Goal: Task Accomplishment & Management: Complete application form

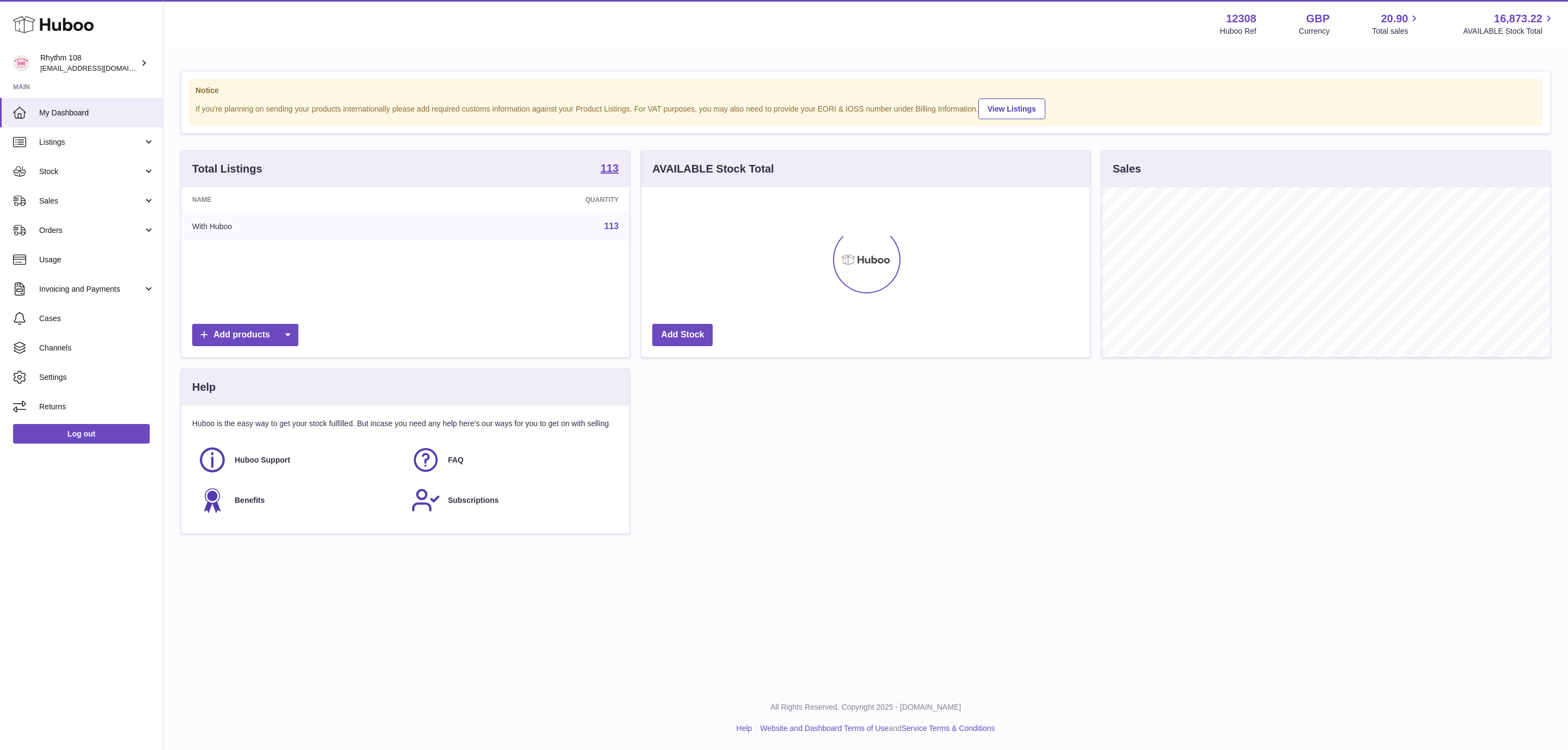
scroll to position [170, 447]
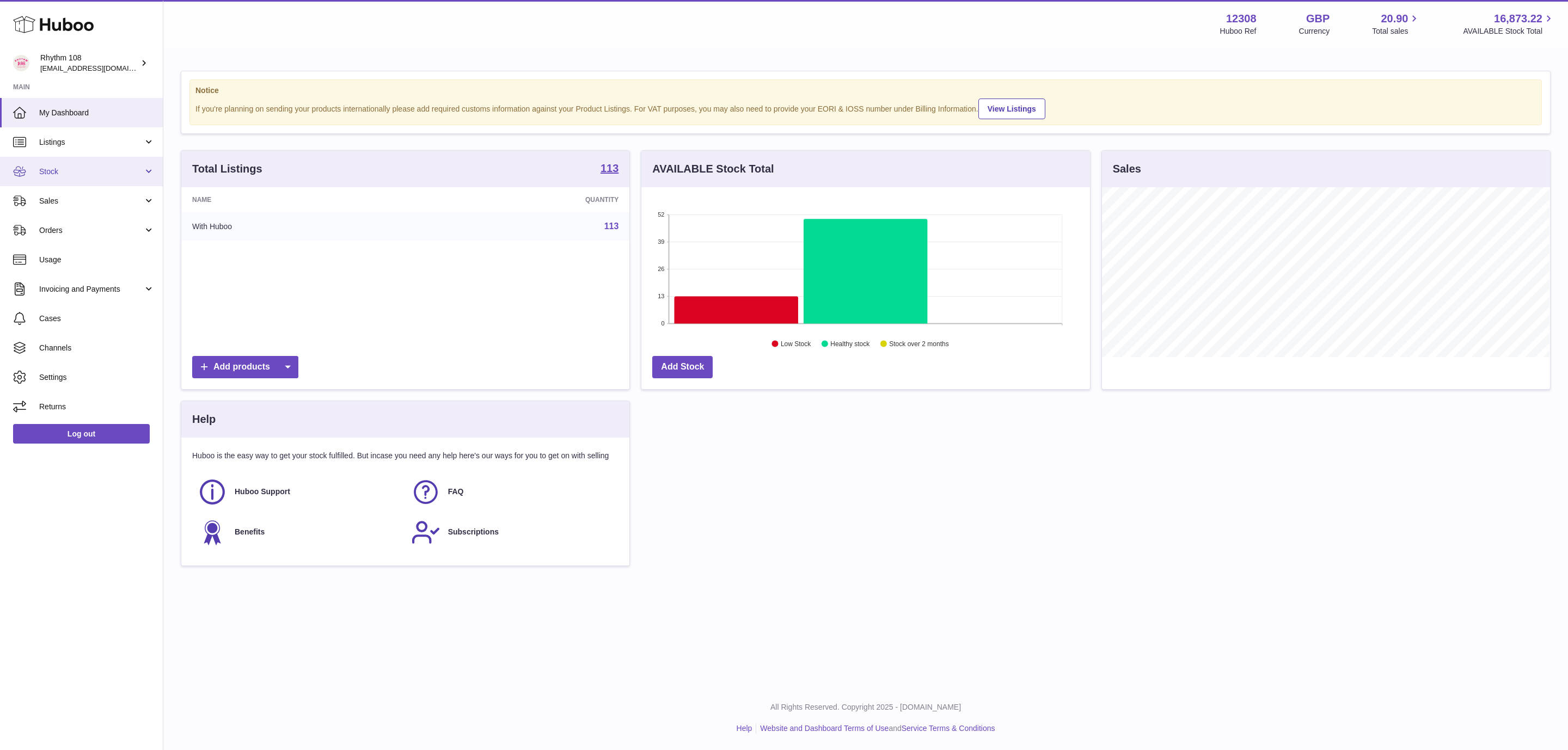
click at [91, 170] on span "Stock" at bounding box center [91, 171] width 104 height 10
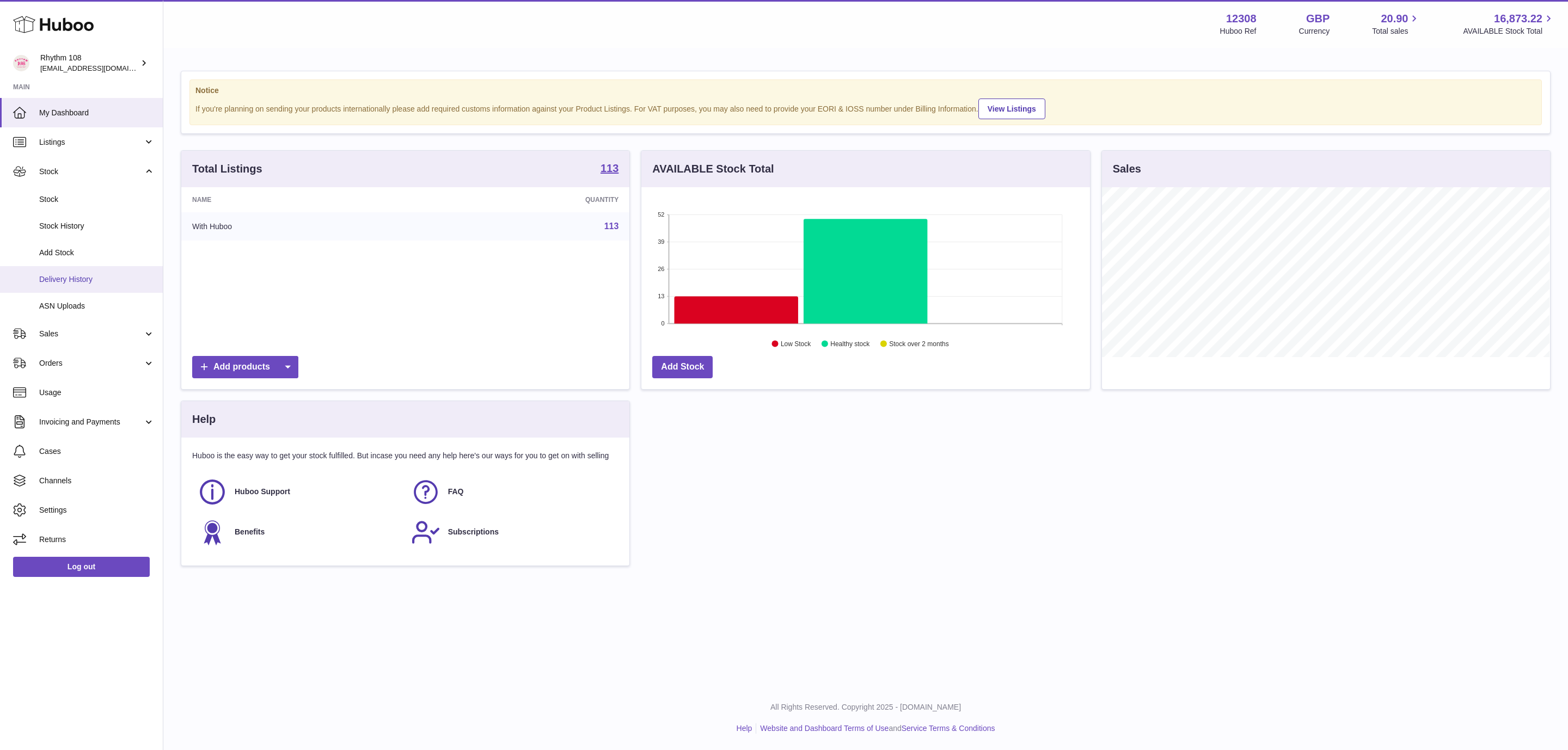
click at [92, 280] on span "Delivery History" at bounding box center [97, 279] width 115 height 10
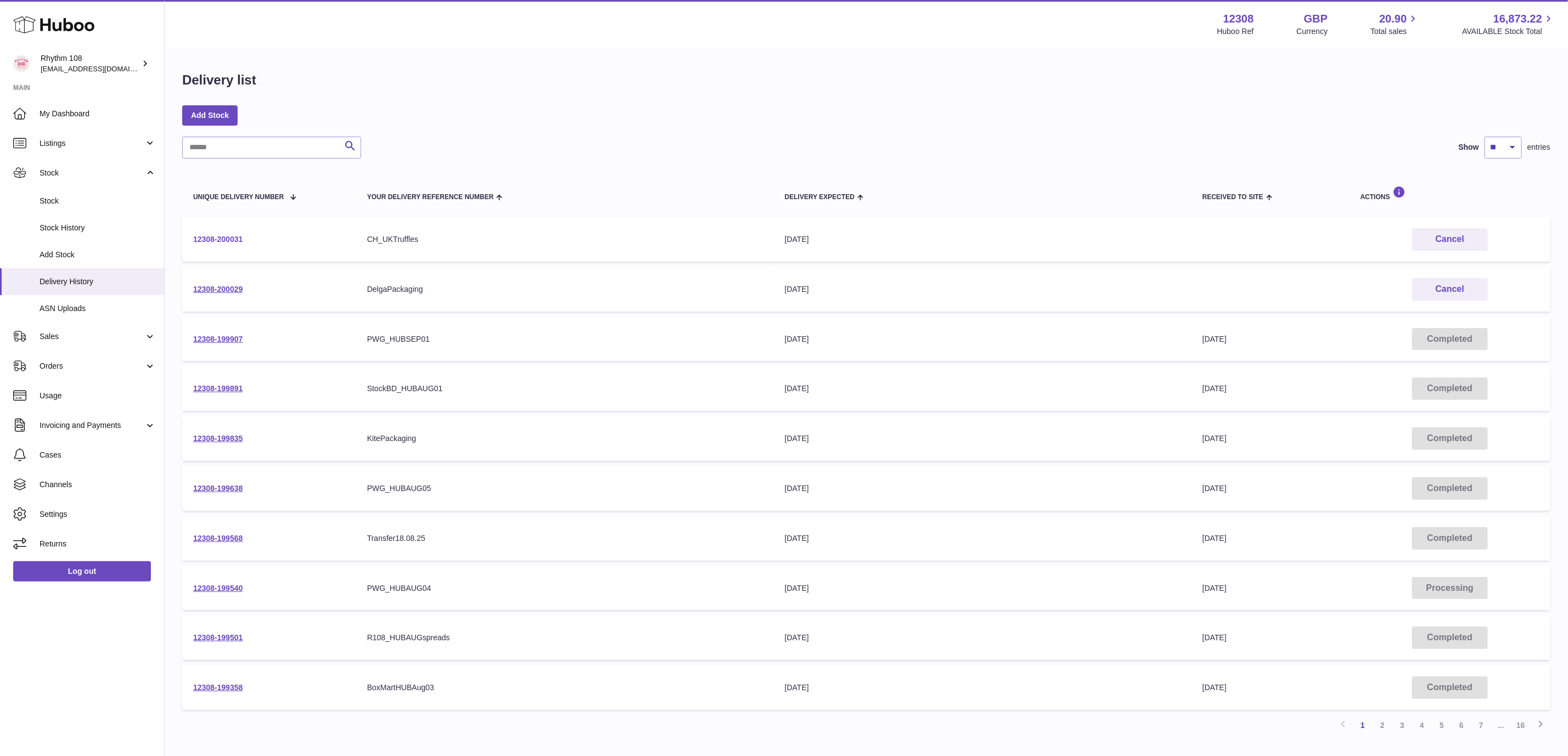
click at [213, 237] on link "12308-200031" at bounding box center [218, 239] width 50 height 9
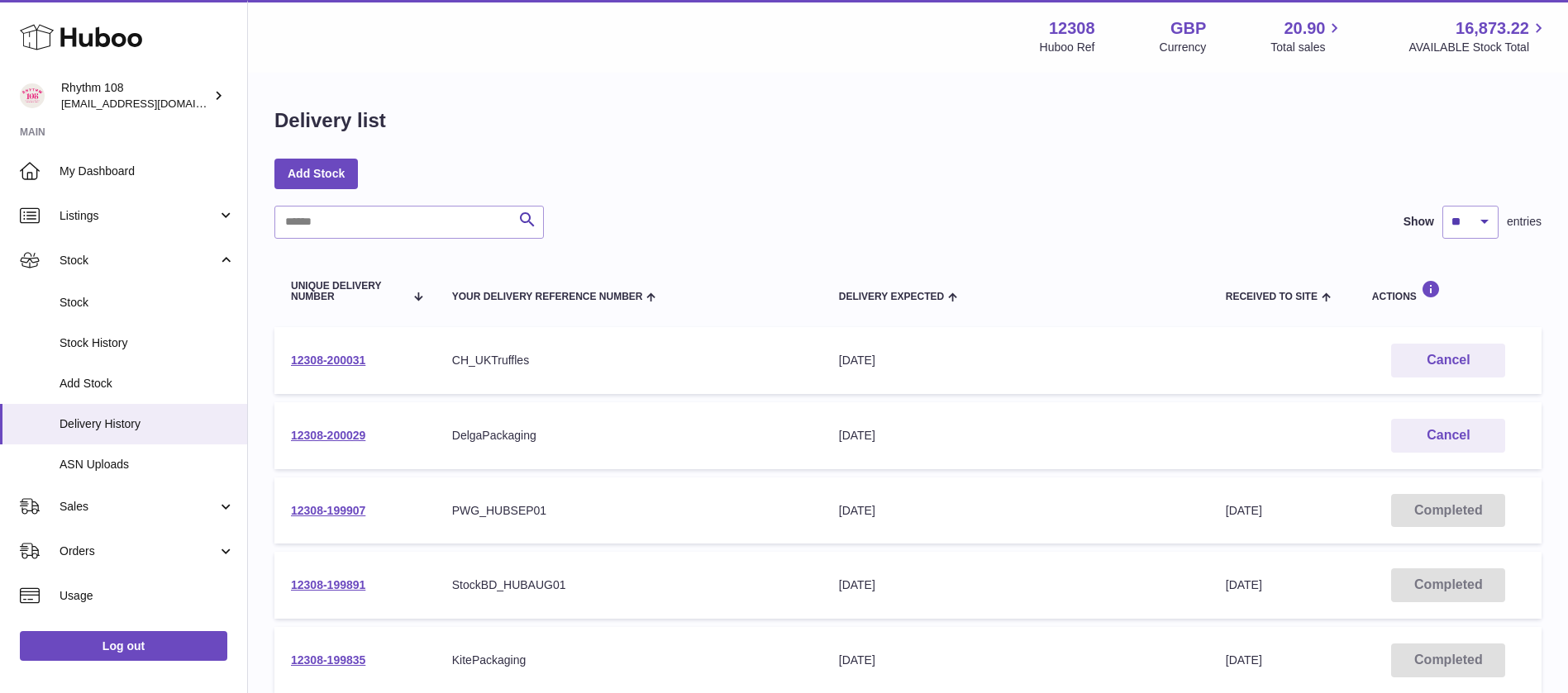
click at [632, 115] on div "Delivery list" at bounding box center [907, 124] width 1267 height 34
drag, startPoint x: 379, startPoint y: 362, endPoint x: 286, endPoint y: 362, distance: 93.0
click at [286, 362] on td "12308-200031" at bounding box center [354, 360] width 161 height 67
copy link "12308-200031"
click at [331, 438] on link "12308-200029" at bounding box center [328, 435] width 75 height 13
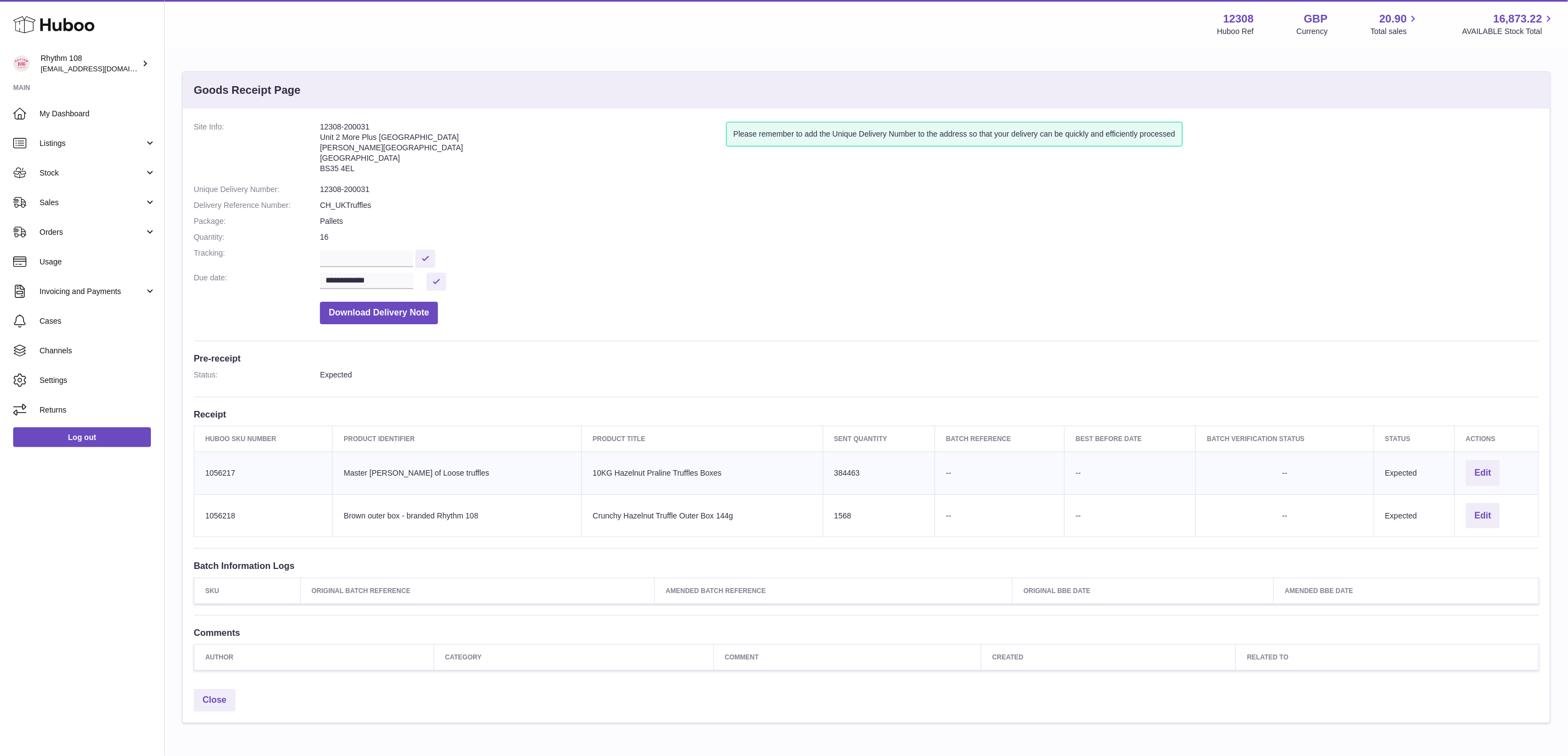
click at [778, 303] on dd "Download Delivery Note" at bounding box center [929, 310] width 1219 height 28
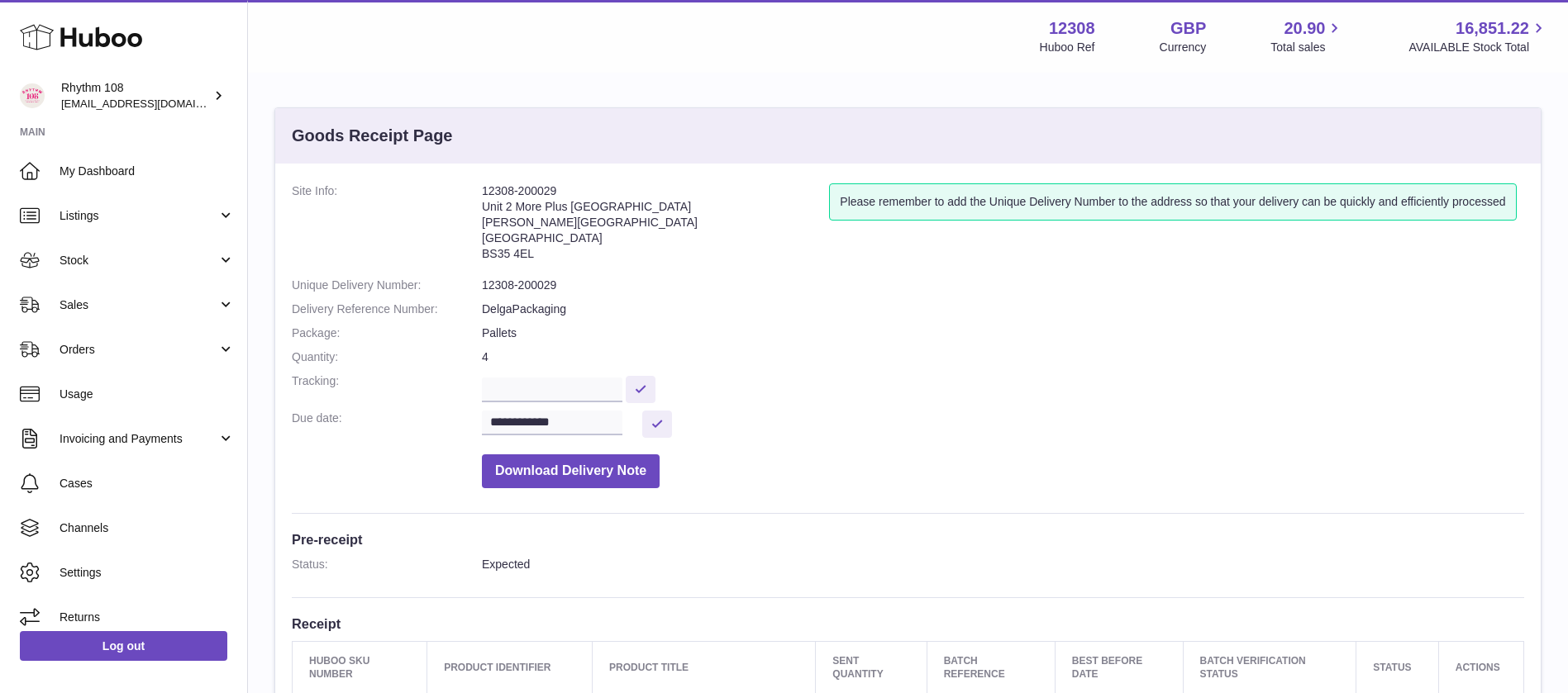
drag, startPoint x: 506, startPoint y: 193, endPoint x: 483, endPoint y: 197, distance: 23.3
click at [481, 194] on dl "**********" at bounding box center [907, 340] width 1233 height 313
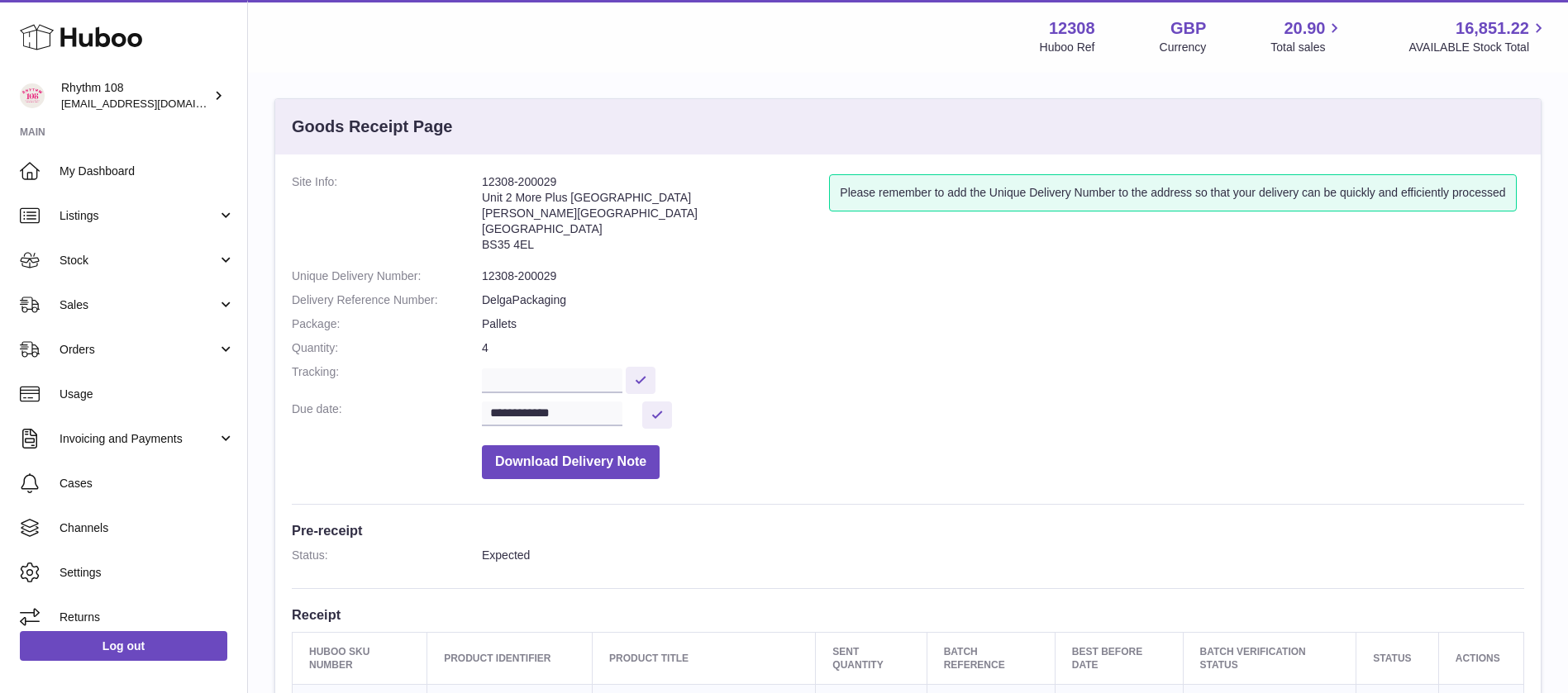
scroll to position [372, 0]
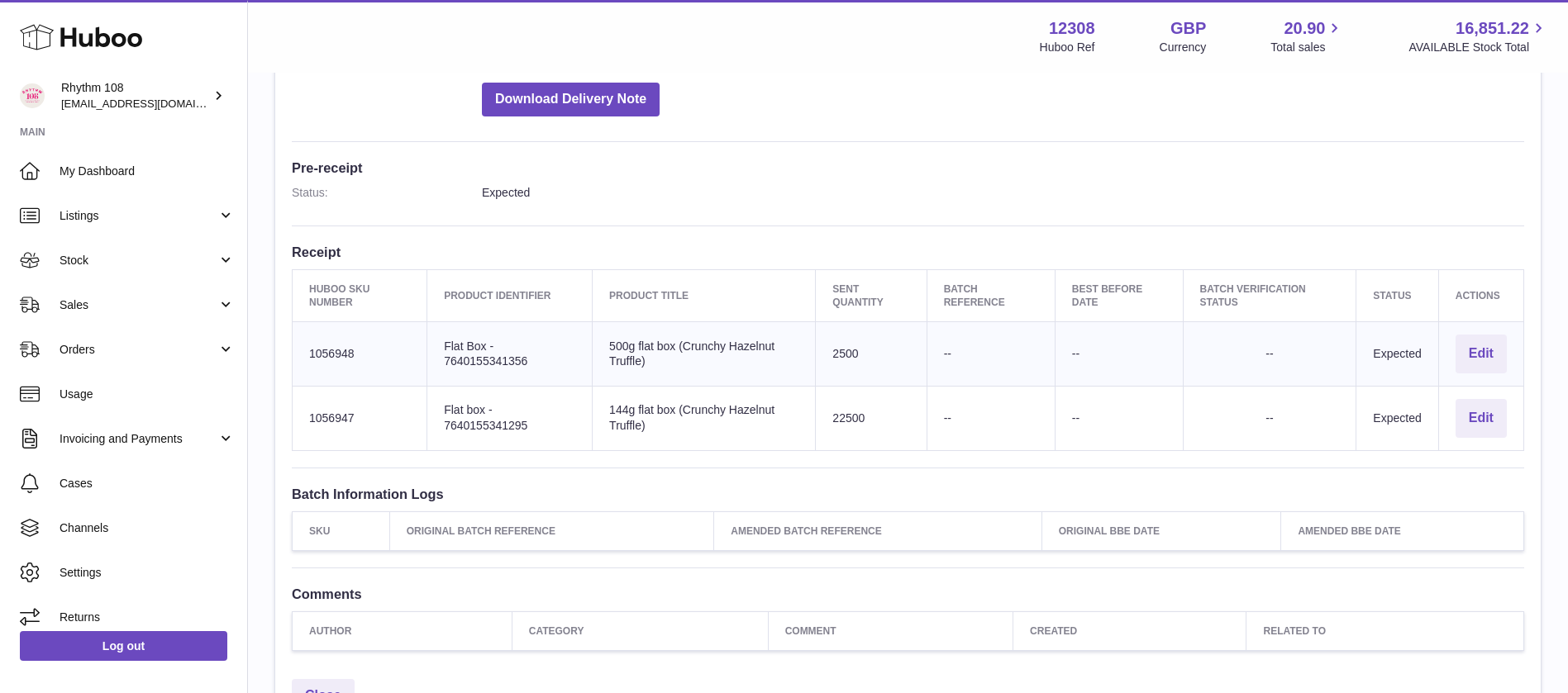
click at [333, 350] on td "Huboo SKU Number 1056948" at bounding box center [360, 354] width 135 height 64
copy td "1056948"
click at [336, 414] on td "Huboo SKU Number 1056947" at bounding box center [360, 417] width 135 height 64
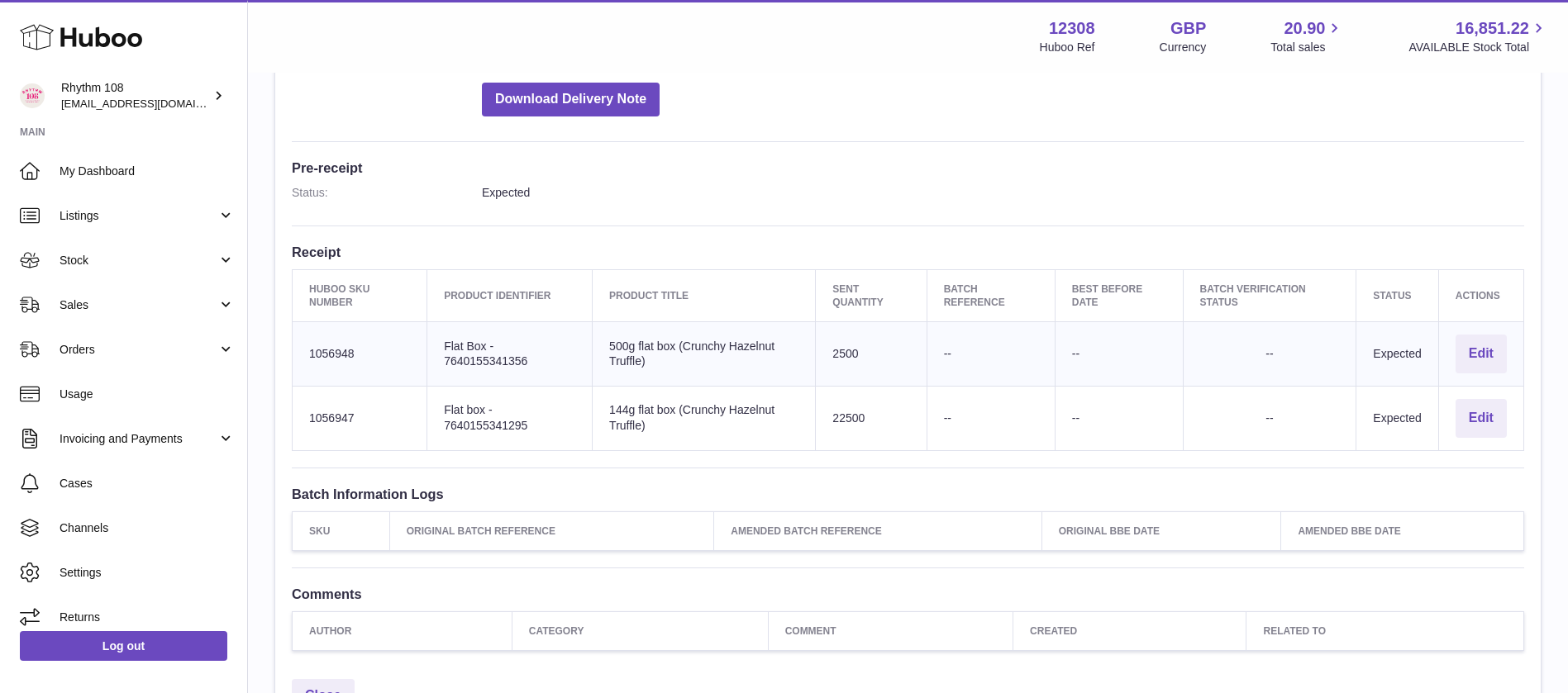
copy td "1056947"
click at [1478, 420] on button "Edit" at bounding box center [1480, 418] width 51 height 39
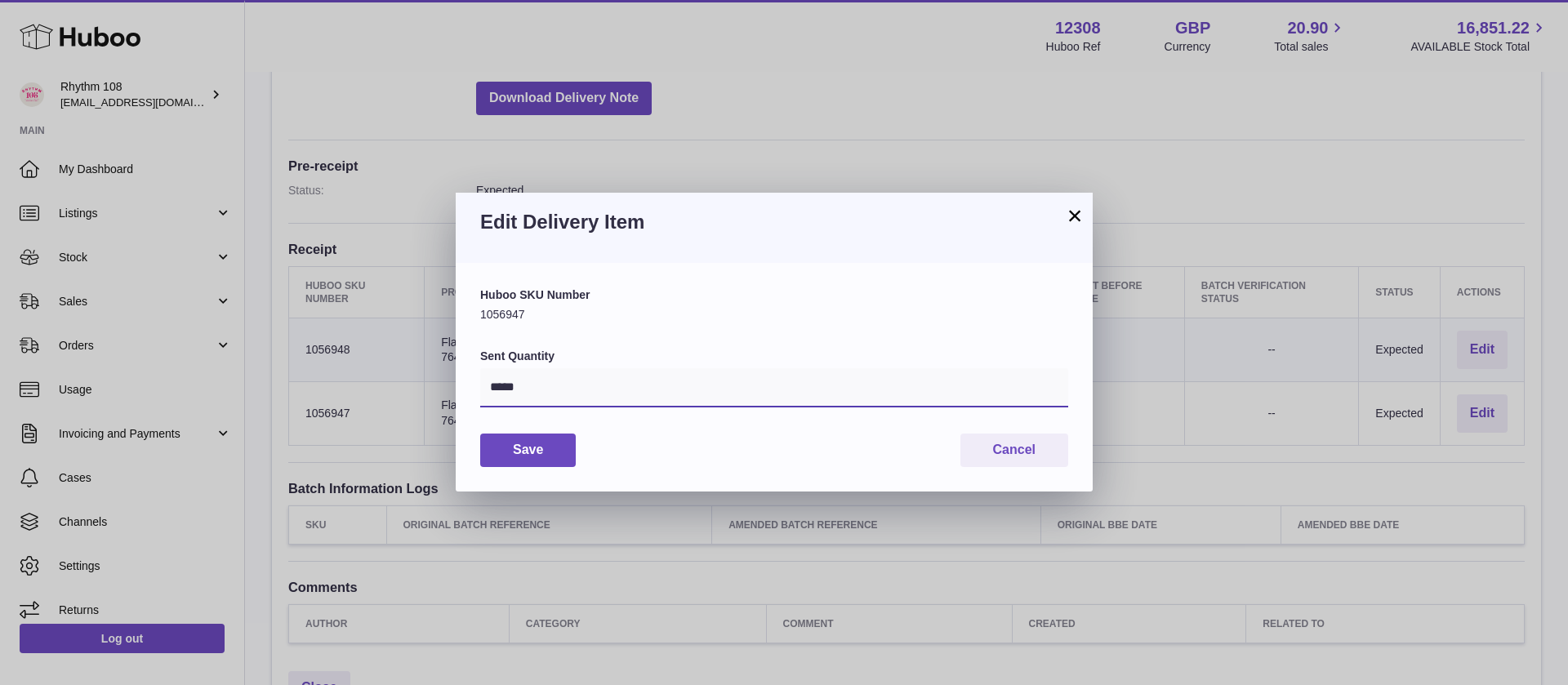
drag, startPoint x: 462, startPoint y: 370, endPoint x: 344, endPoint y: 377, distance: 118.2
click at [322, 373] on div "× Edit Delivery Item Huboo SKU Number 1056947 Sent Quantity ***** Save Cancel" at bounding box center [784, 342] width 1568 height 685
type input "*"
click at [555, 447] on button "Save" at bounding box center [528, 450] width 96 height 33
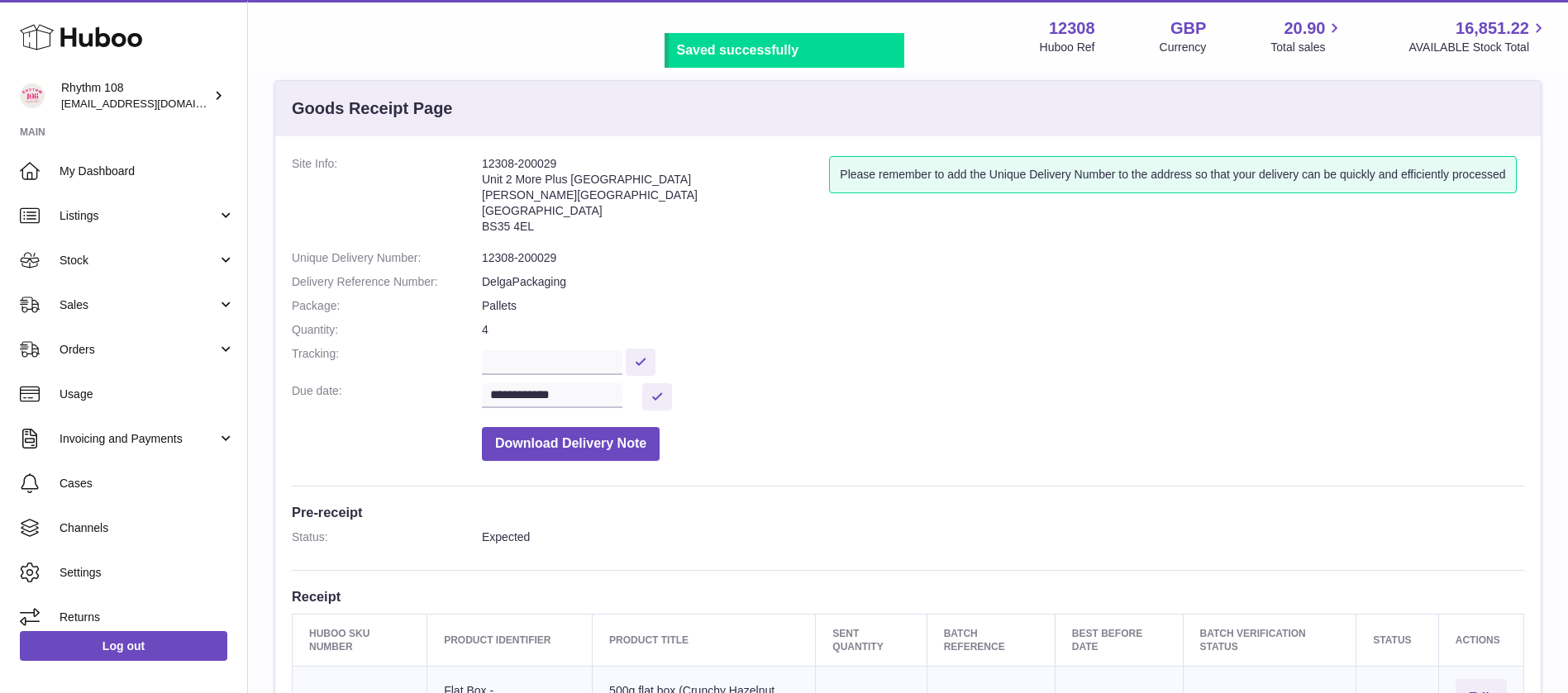
scroll to position [0, 0]
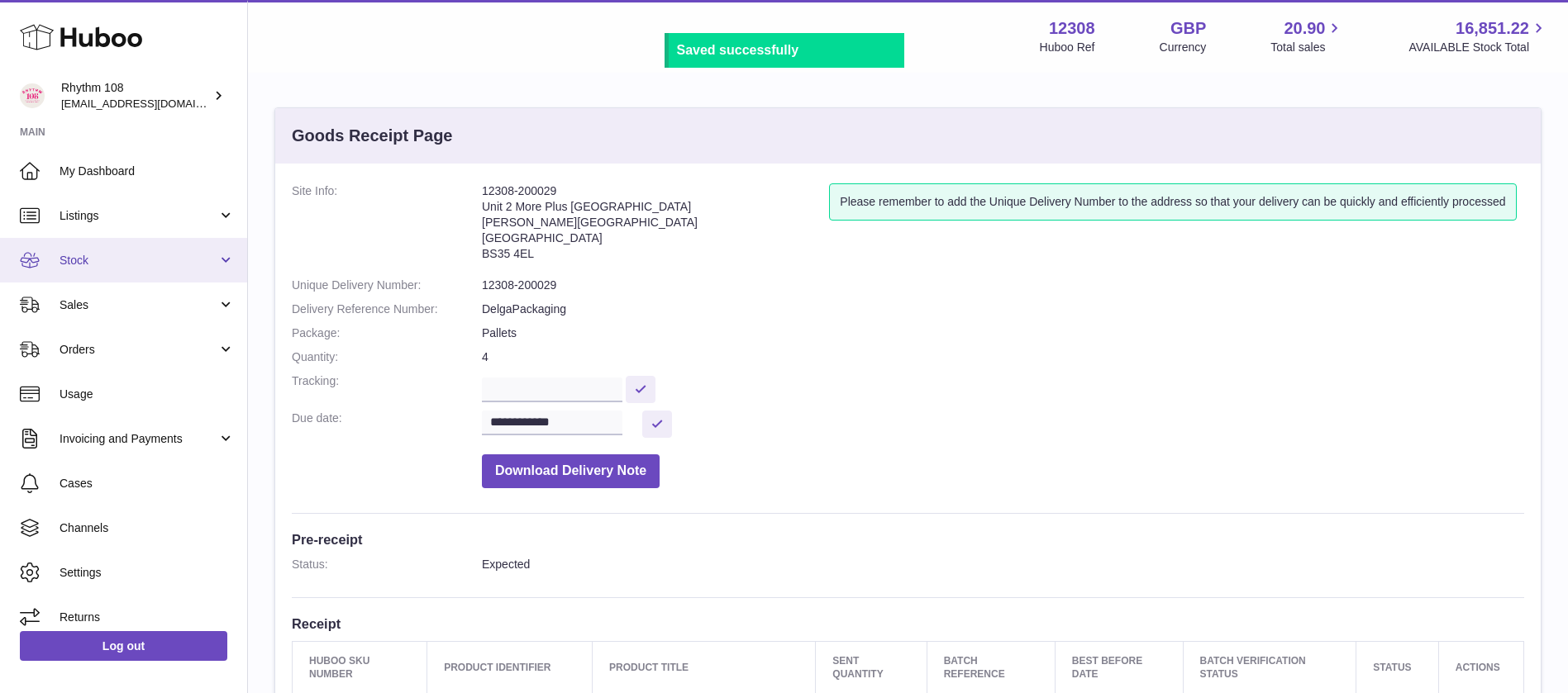
click at [104, 274] on link "Stock" at bounding box center [123, 260] width 247 height 45
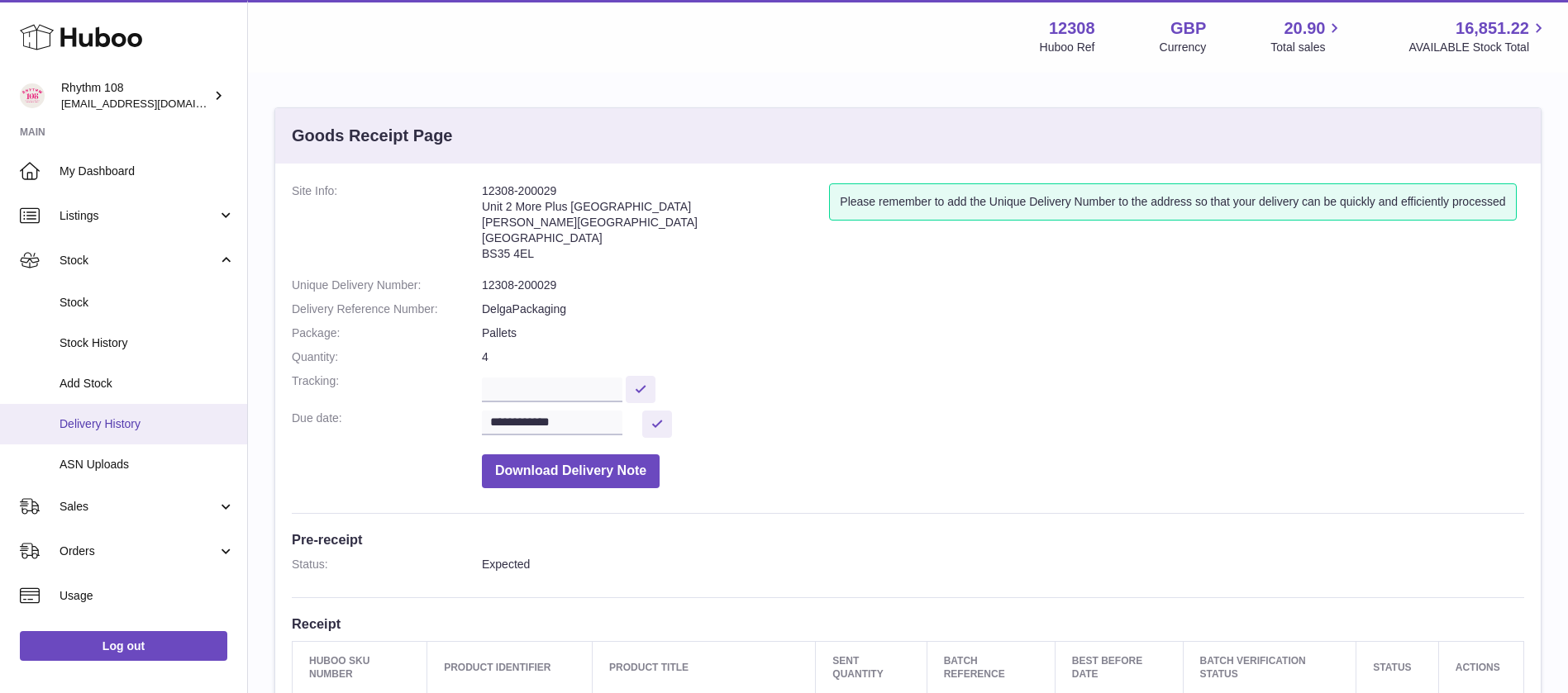
click at [119, 426] on span "Delivery History" at bounding box center [147, 424] width 175 height 16
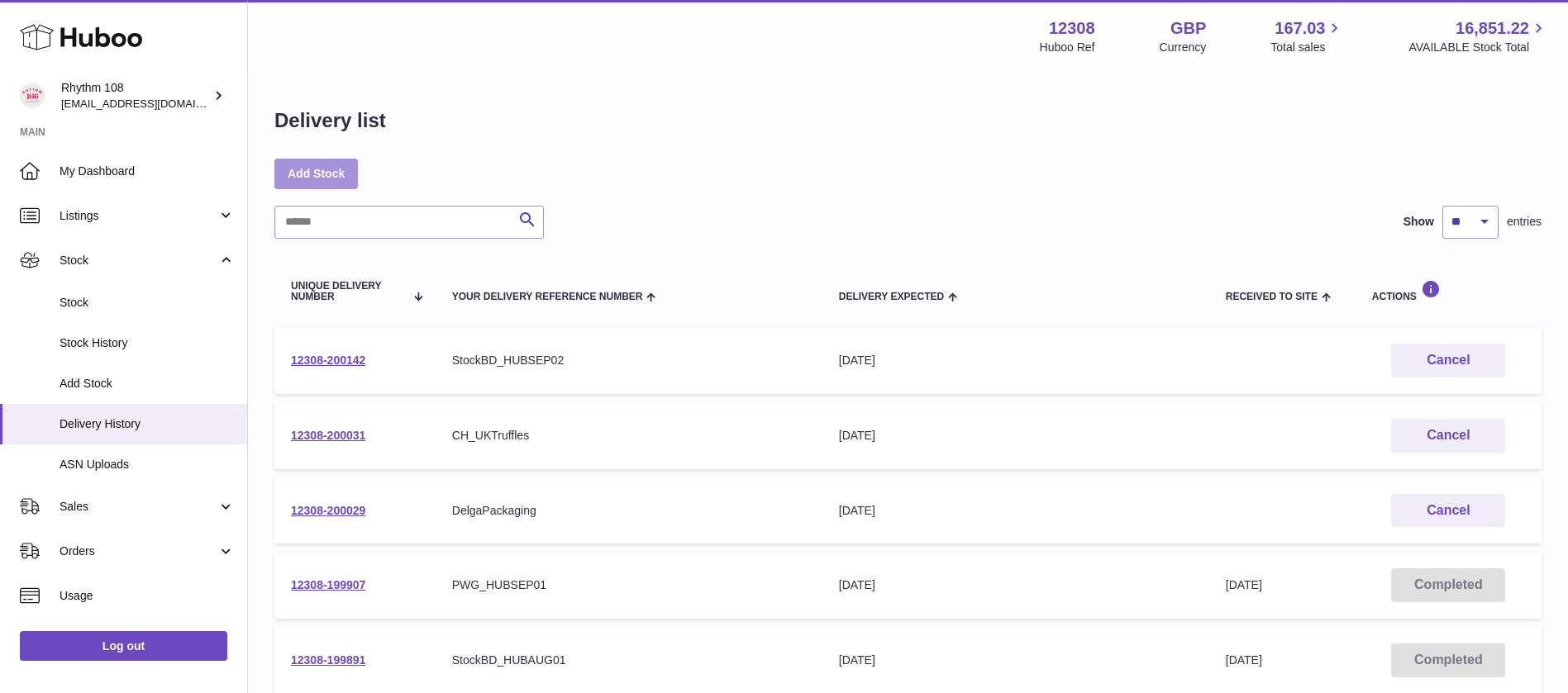
click at [317, 171] on link "Add Stock" at bounding box center [316, 173] width 84 height 30
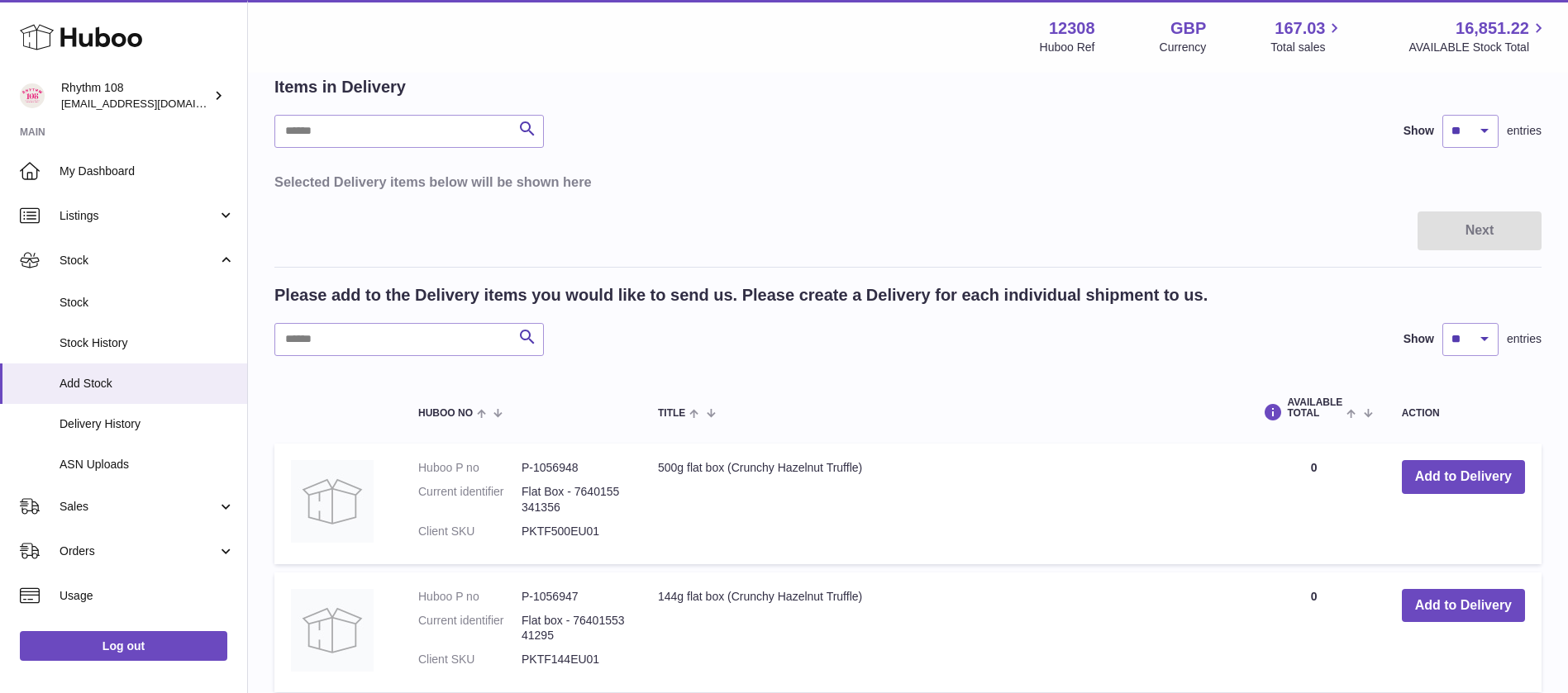
scroll to position [124, 0]
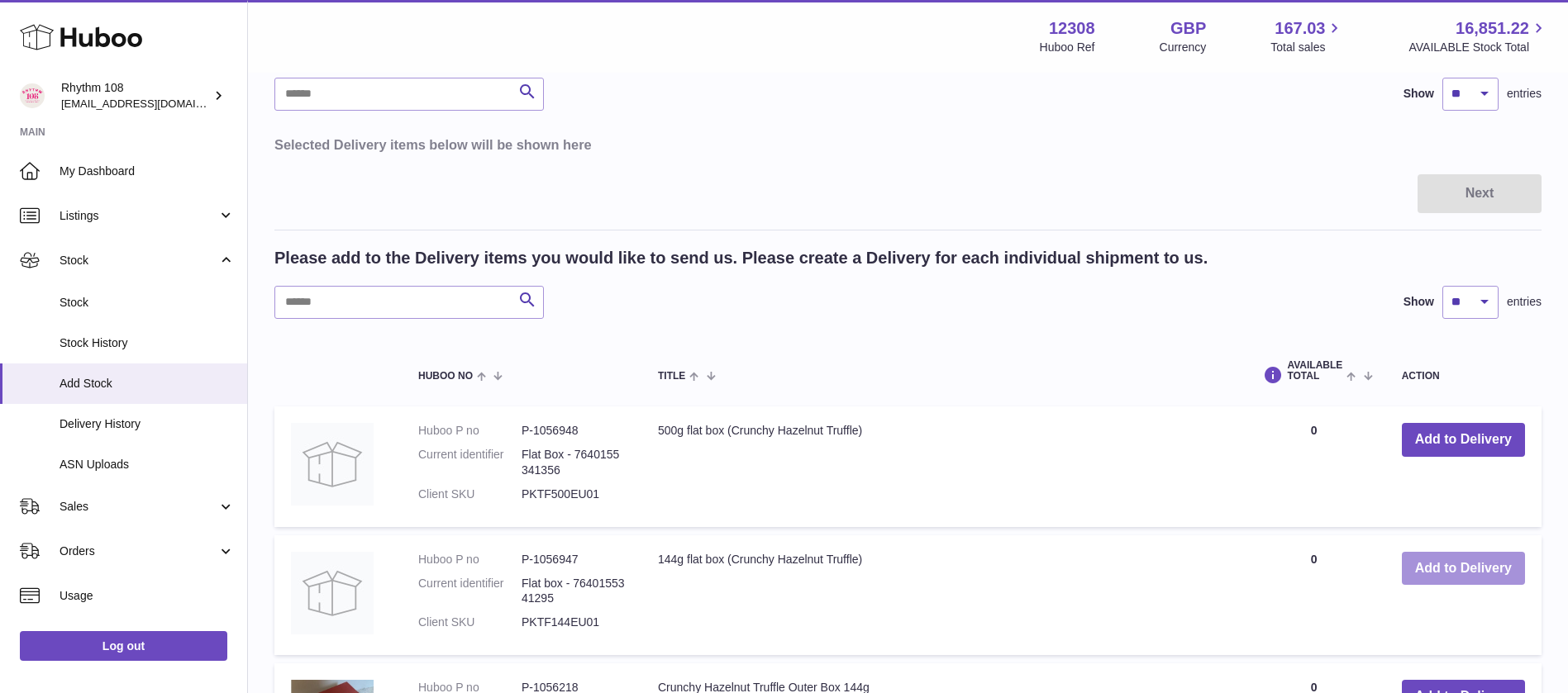
click at [1491, 565] on button "Add to Delivery" at bounding box center [1463, 569] width 123 height 34
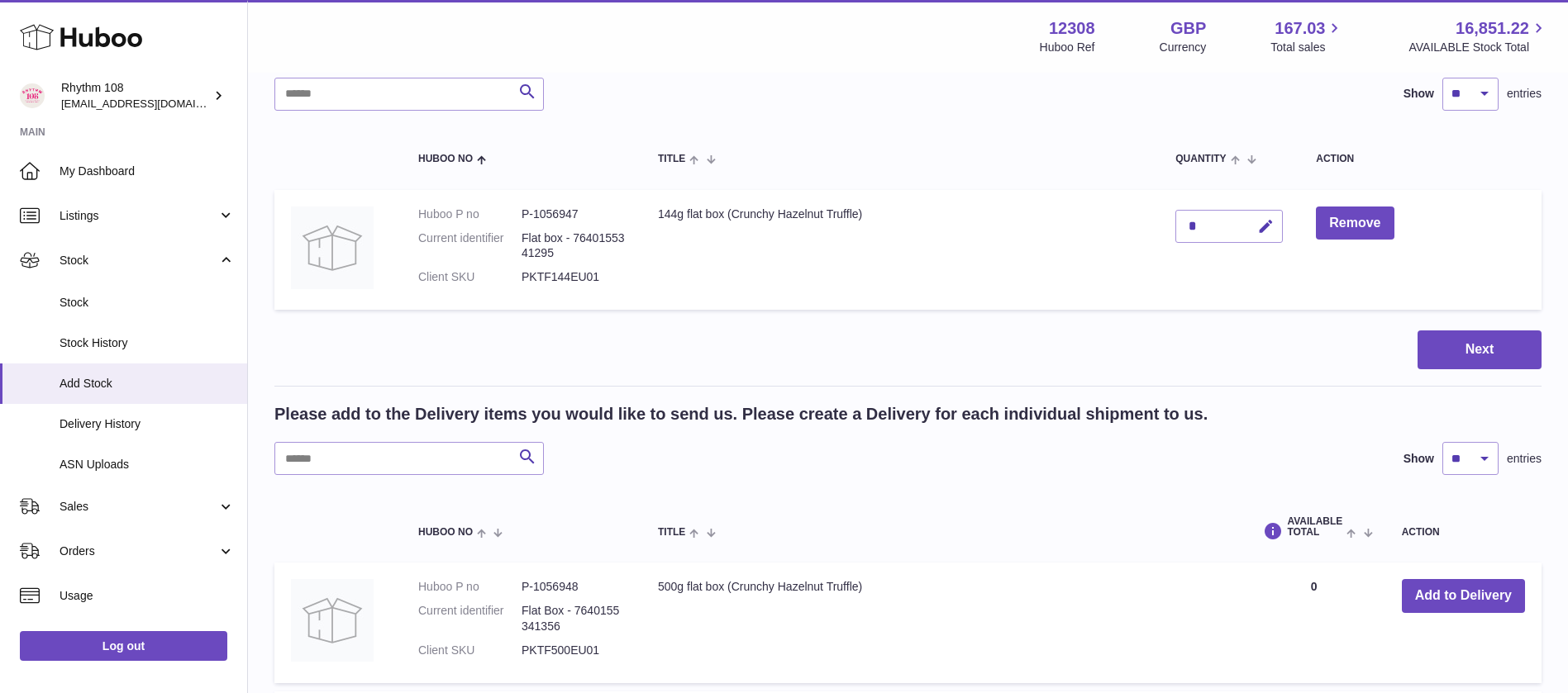
drag, startPoint x: 1238, startPoint y: 224, endPoint x: 1213, endPoint y: 223, distance: 25.0
click at [1218, 223] on div "*" at bounding box center [1228, 225] width 107 height 33
click at [1262, 231] on icon "button" at bounding box center [1265, 226] width 18 height 18
type input "*****"
click at [1256, 226] on button "submit" at bounding box center [1263, 226] width 32 height 26
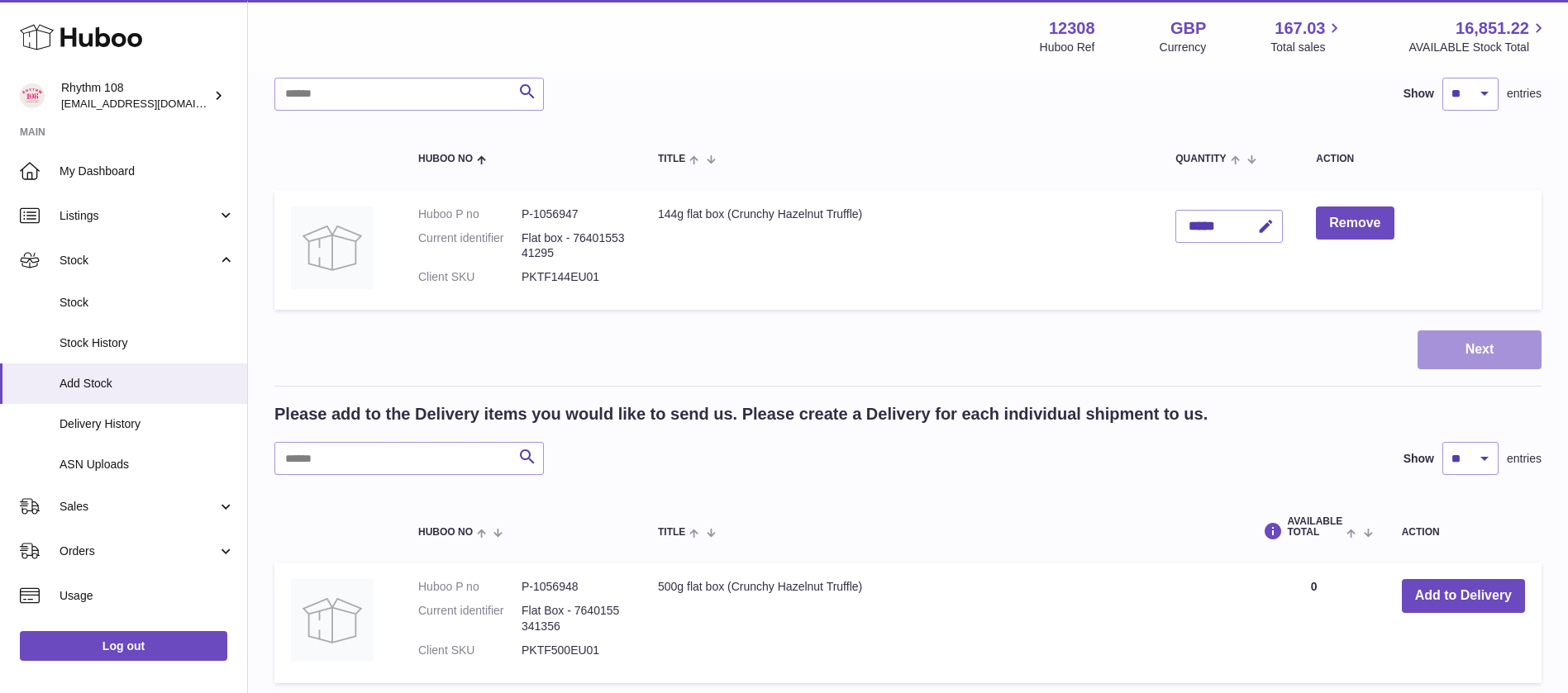
click at [1518, 347] on button "Next" at bounding box center [1479, 350] width 124 height 39
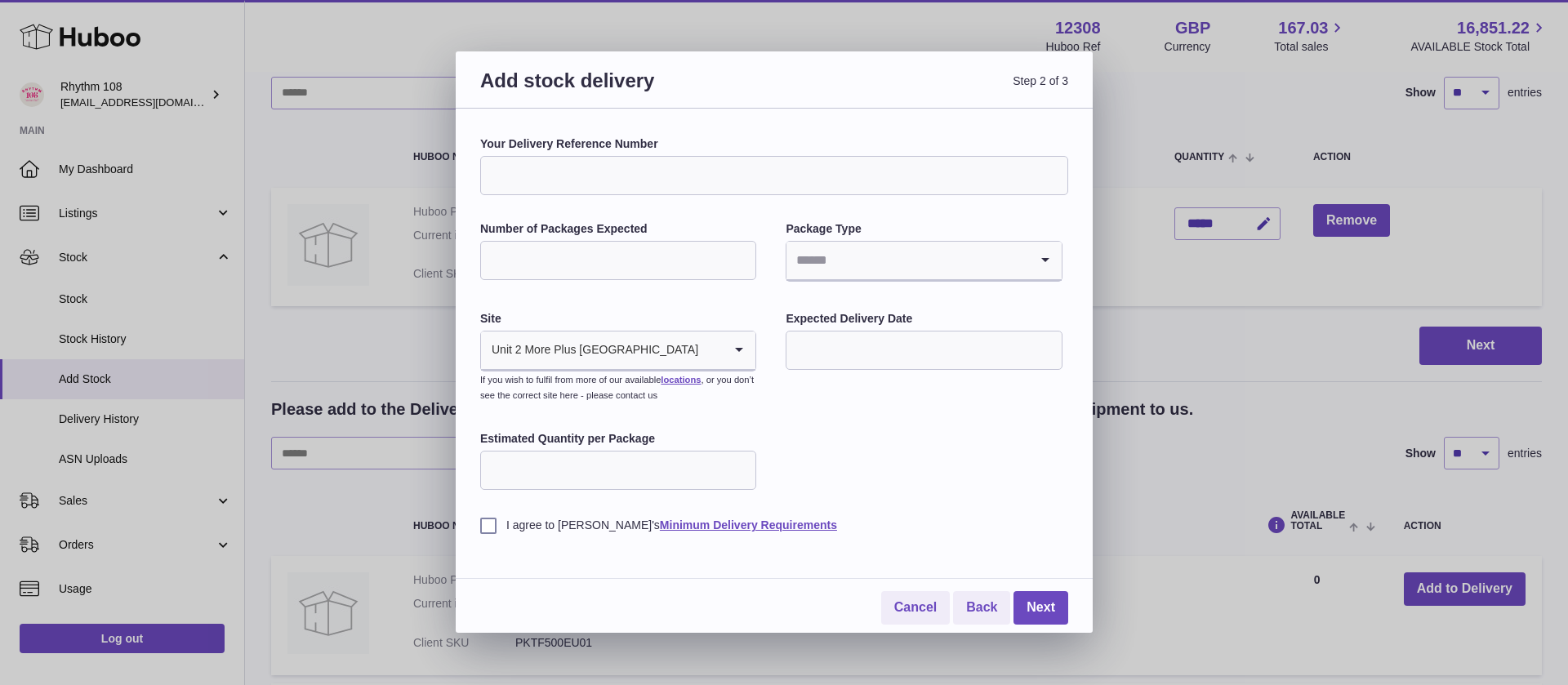
click at [659, 173] on input "Your Delivery Reference Number" at bounding box center [774, 175] width 588 height 40
click at [669, 173] on input "Your Delivery Reference Number" at bounding box center [774, 175] width 588 height 40
type input "*********"
click at [512, 259] on input "Number of Packages Expected" at bounding box center [619, 261] width 276 height 40
type input "*"
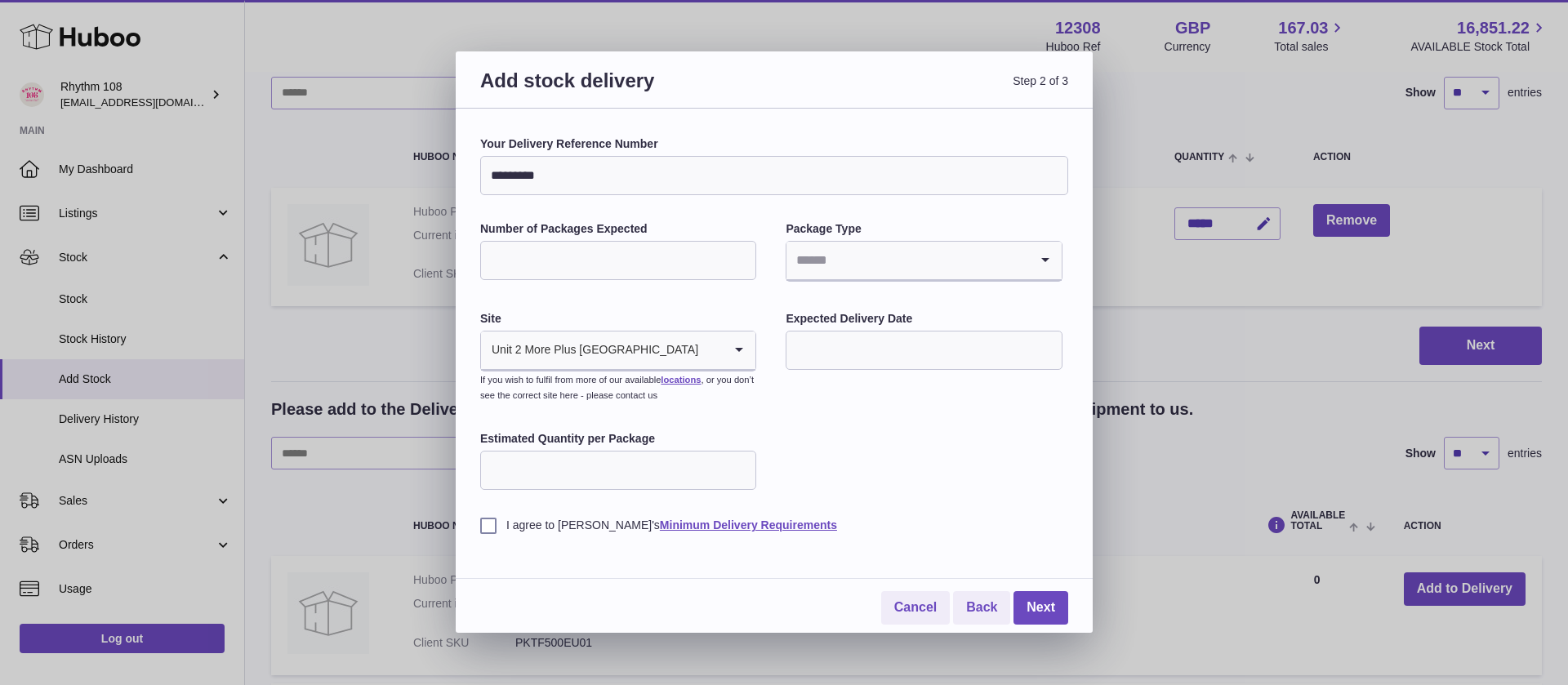
click at [824, 271] on input "Search for option" at bounding box center [907, 261] width 242 height 38
click at [835, 329] on li "Pallets" at bounding box center [923, 337] width 273 height 32
click at [842, 343] on input "text" at bounding box center [923, 350] width 276 height 40
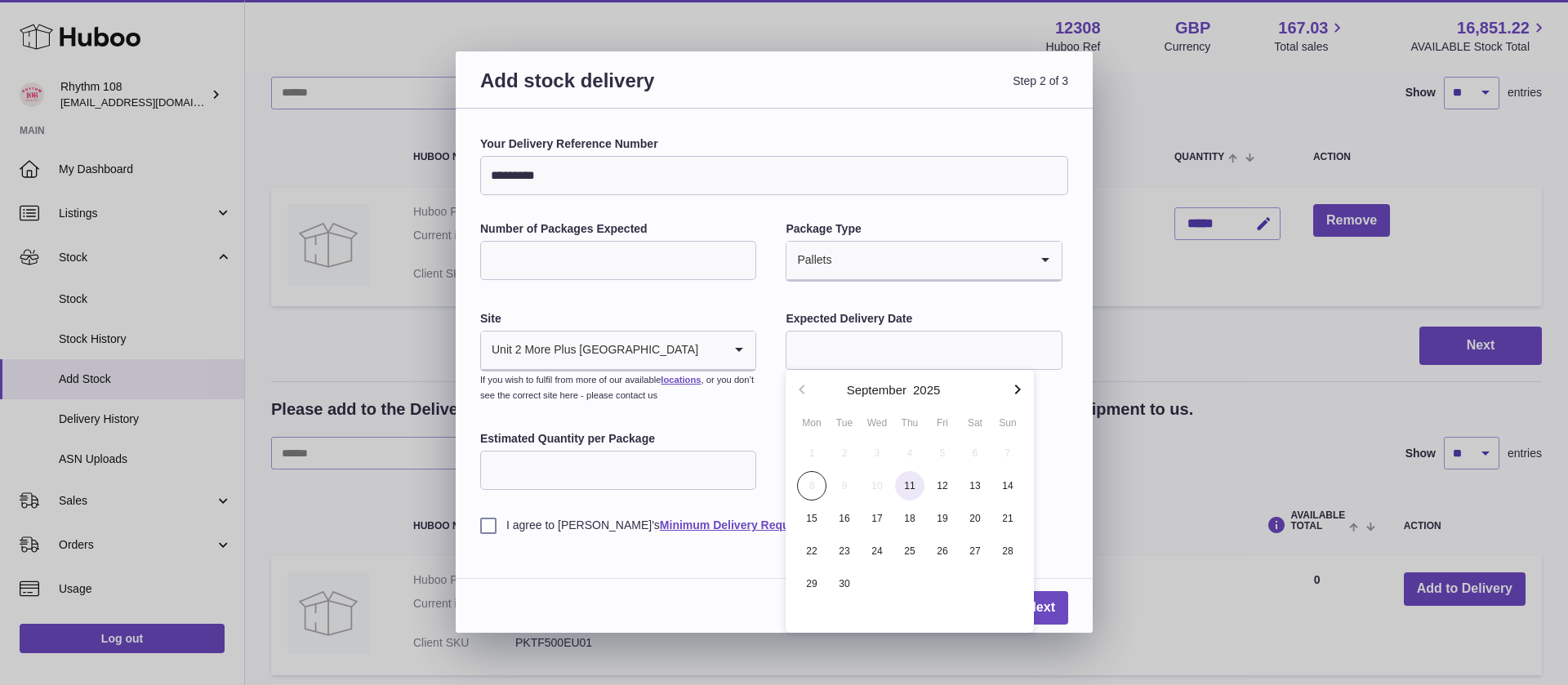
click at [905, 489] on span "11" at bounding box center [910, 486] width 29 height 29
type input "**********"
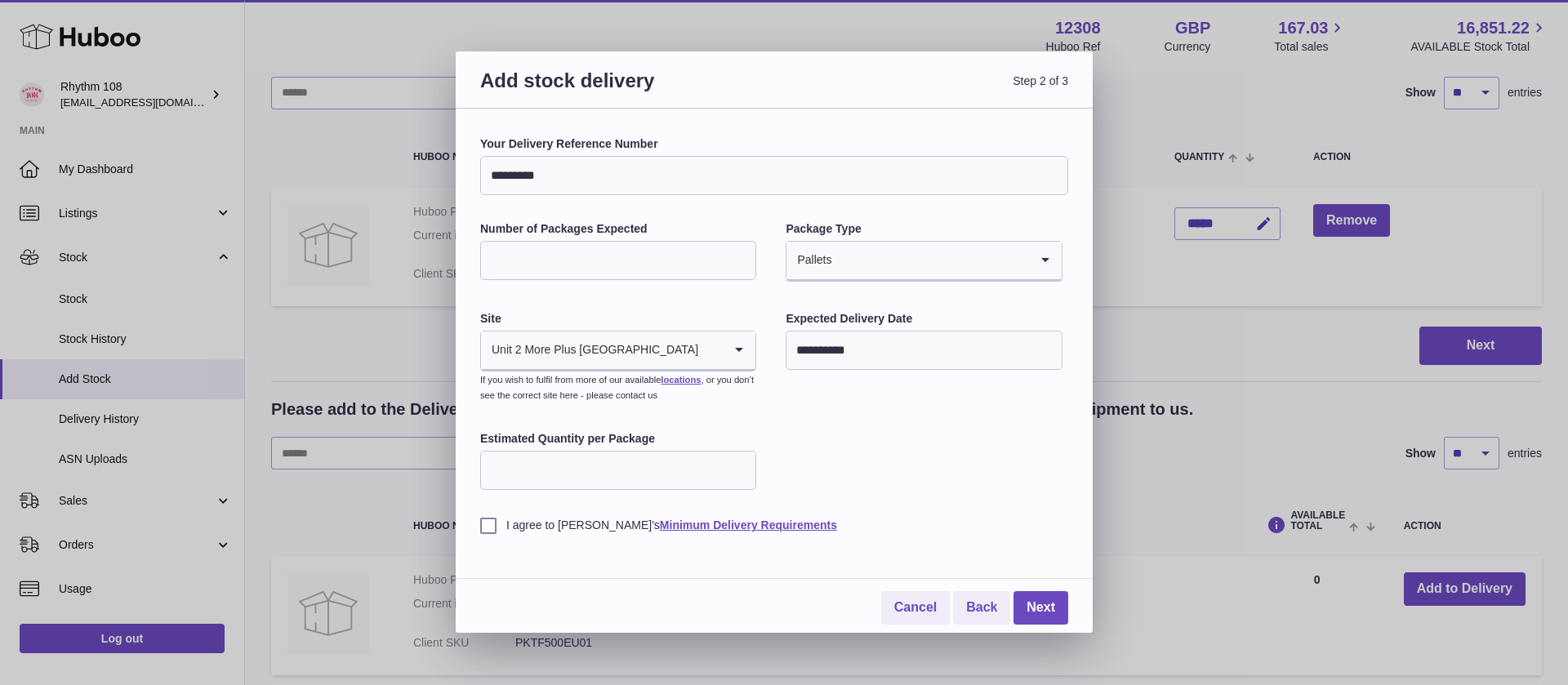
click at [829, 436] on div "**********" at bounding box center [774, 334] width 588 height 397
click at [490, 525] on label "I agree to [PERSON_NAME]'s Minimum Delivery Requirements" at bounding box center [774, 525] width 588 height 16
click at [636, 470] on input "Estimated Quantity per Package" at bounding box center [619, 470] width 276 height 40
type input "****"
click at [1046, 593] on link "Next" at bounding box center [1040, 608] width 54 height 33
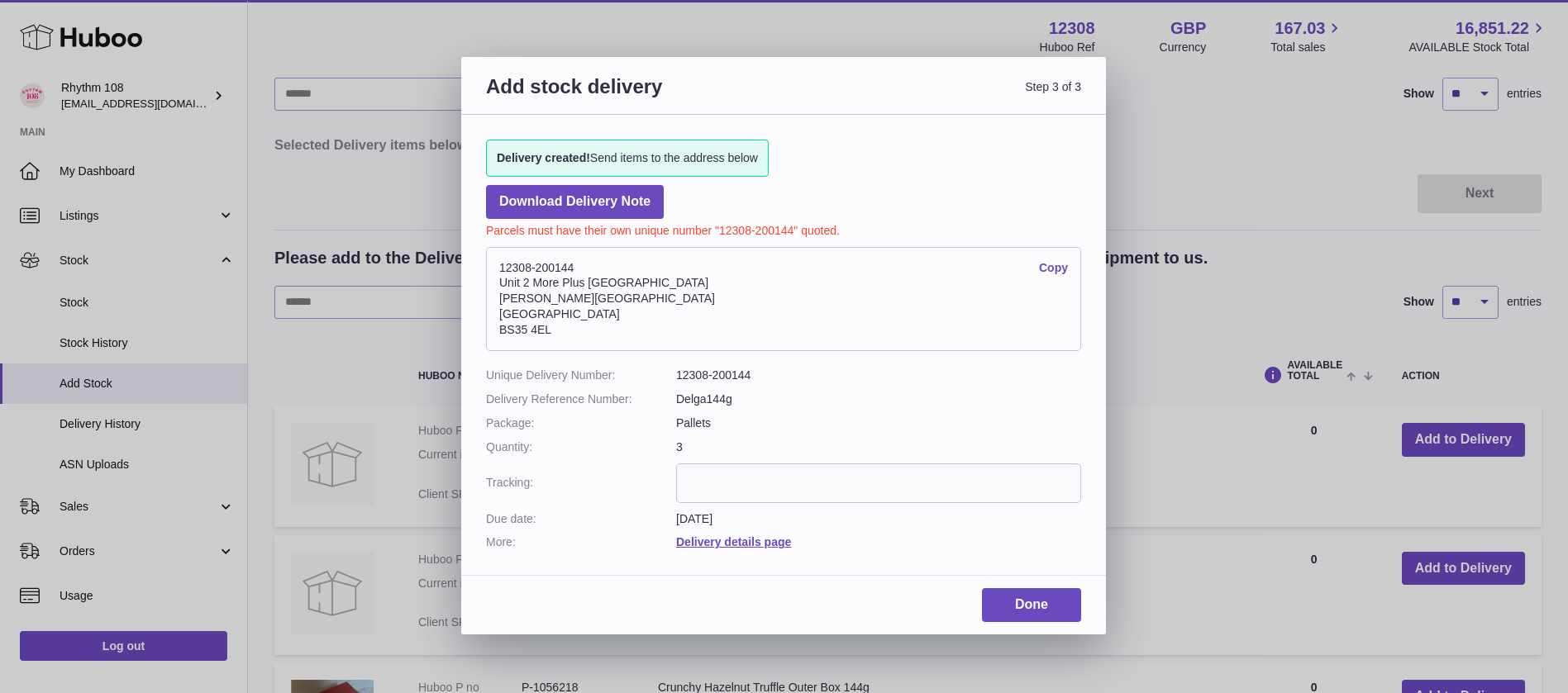
drag, startPoint x: 588, startPoint y: 265, endPoint x: 494, endPoint y: 264, distance: 94.0
click at [494, 264] on address "12308-200144 Copy [STREET_ADDRESS][PERSON_NAME]" at bounding box center [784, 299] width 595 height 104
copy address "12308-200144"
click at [1003, 596] on link "Done" at bounding box center [1031, 605] width 99 height 34
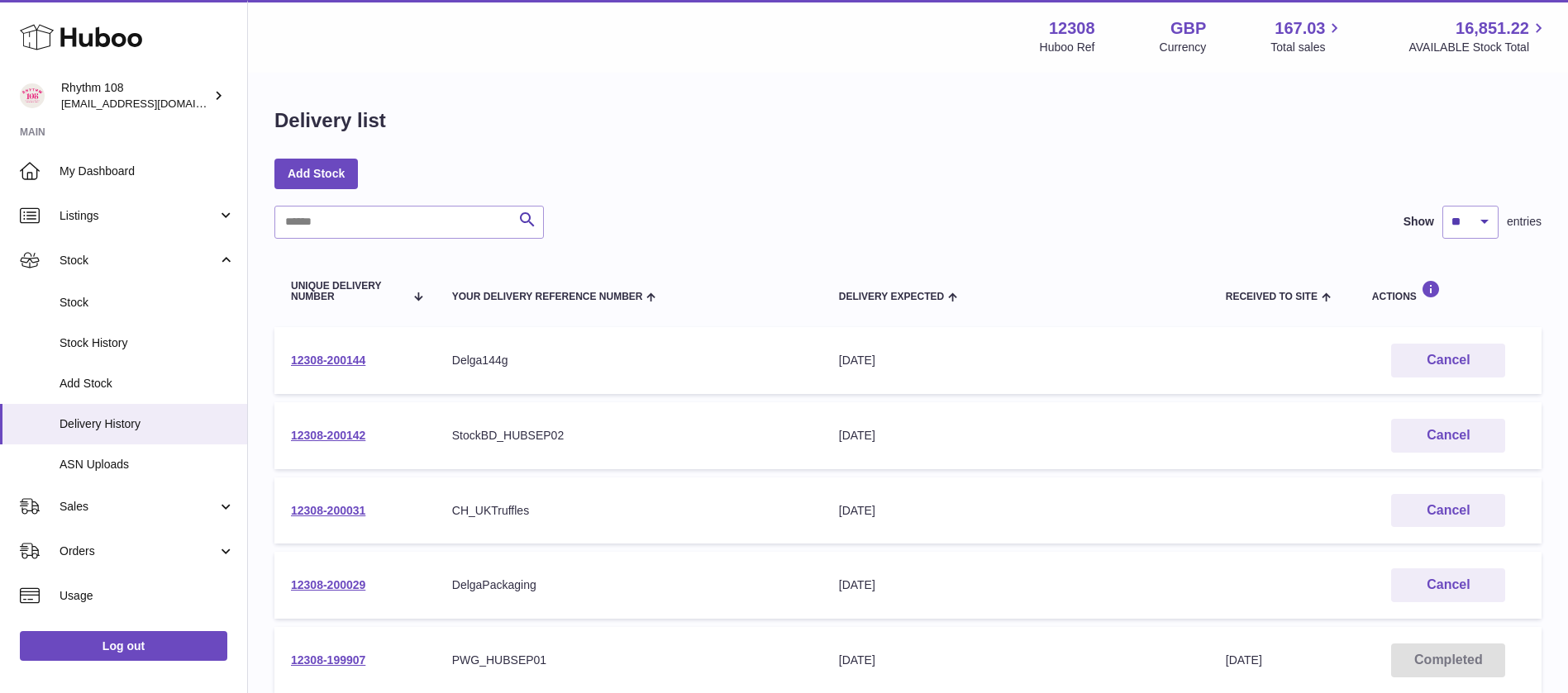
drag, startPoint x: 375, startPoint y: 362, endPoint x: 279, endPoint y: 350, distance: 96.7
click at [279, 350] on td "12308-200144" at bounding box center [354, 360] width 161 height 67
drag, startPoint x: 377, startPoint y: 428, endPoint x: 284, endPoint y: 434, distance: 93.2
click at [284, 434] on td "12308-200142" at bounding box center [354, 436] width 161 height 67
copy link "12308-200142"
